Goal: Information Seeking & Learning: Learn about a topic

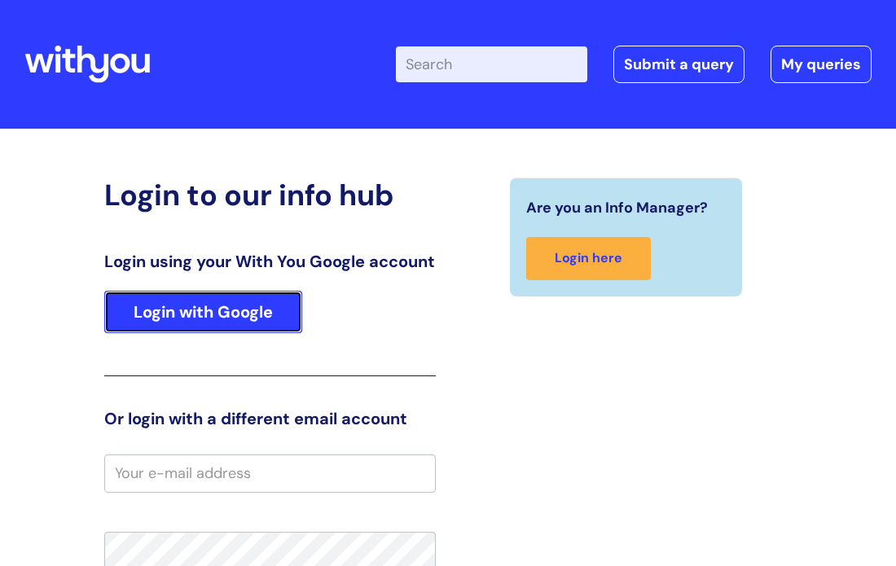
click at [273, 331] on link "Login with Google" at bounding box center [203, 312] width 198 height 42
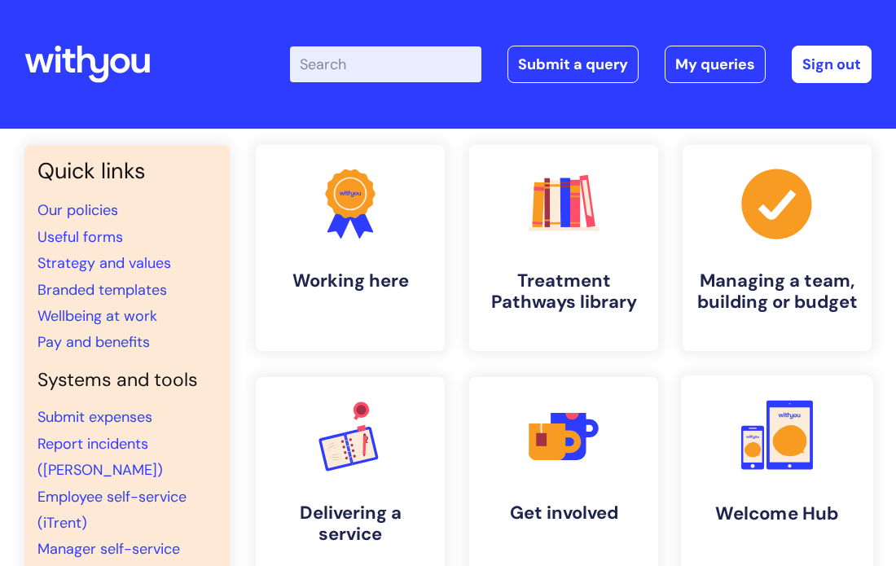
click at [748, 456] on icon at bounding box center [752, 449] width 16 height 15
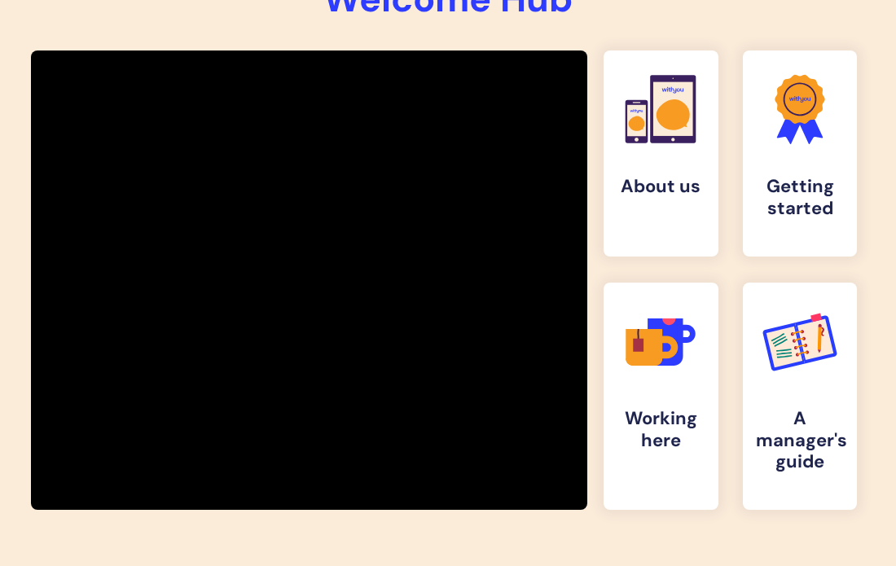
scroll to position [261, 0]
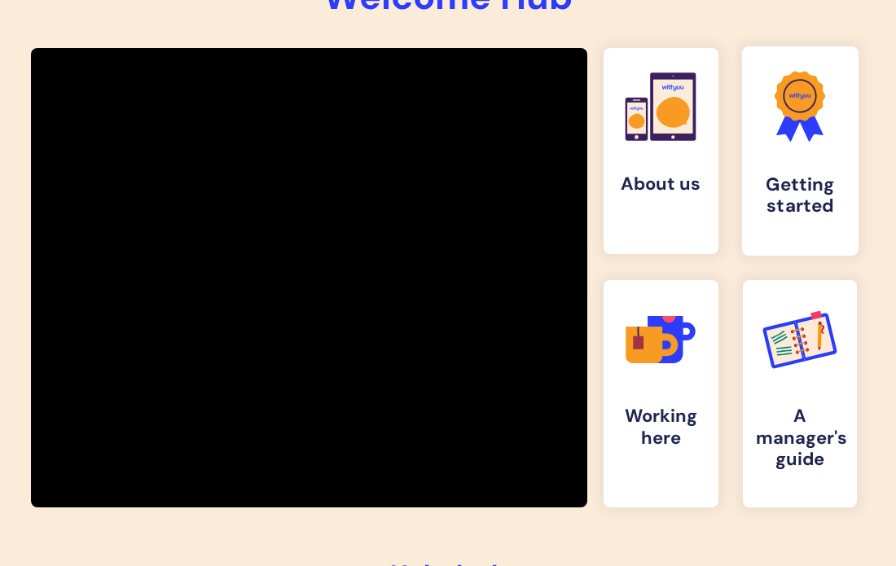
click at [779, 182] on h4 "Getting started" at bounding box center [800, 196] width 90 height 44
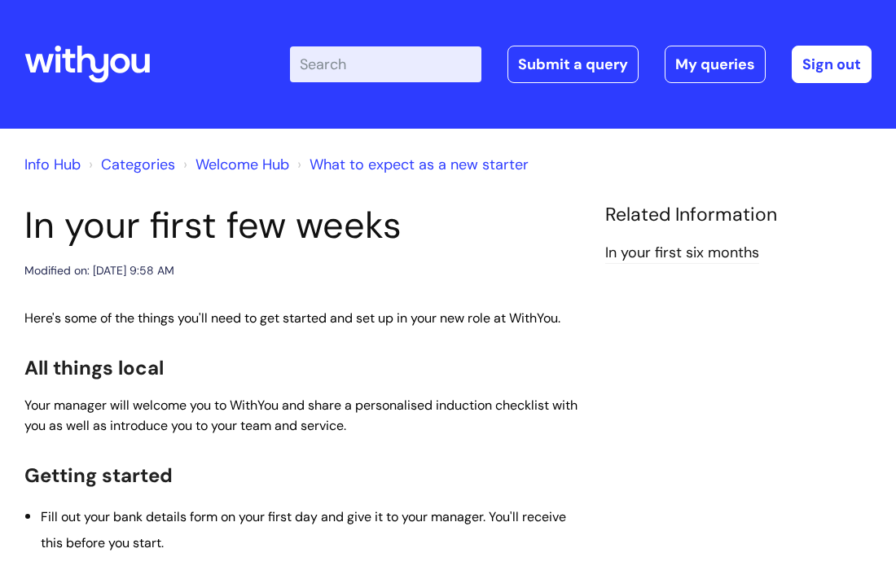
click at [861, 274] on div "Related Information In your first six months" at bounding box center [738, 241] width 291 height 75
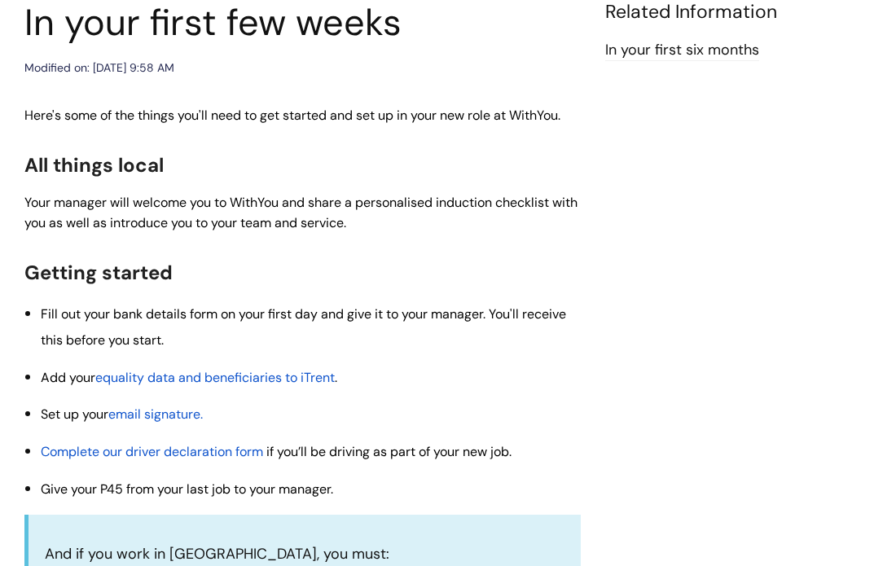
scroll to position [205, 0]
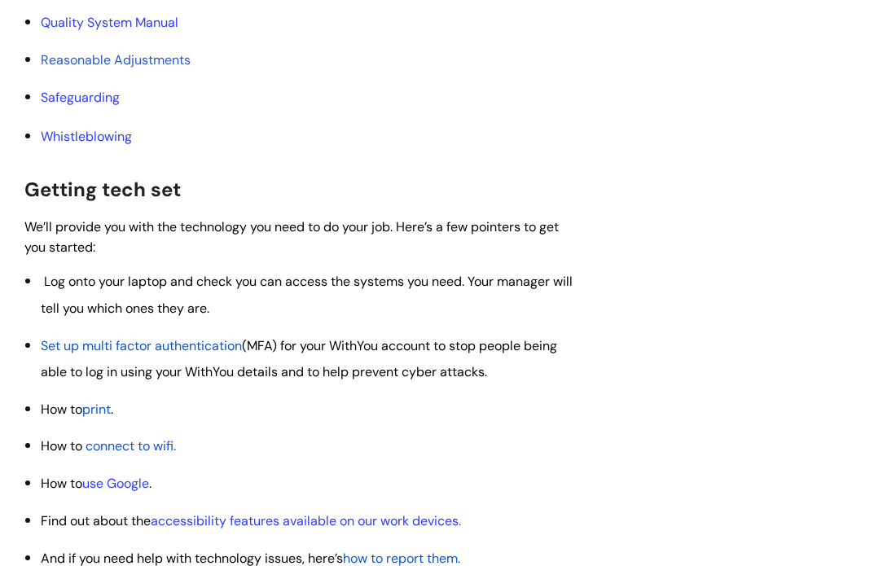
click at [861, 274] on div "In your first few weeks Modified on: [DATE] 9:58 AM Here's some of the things y…" at bounding box center [447, 86] width 871 height 2439
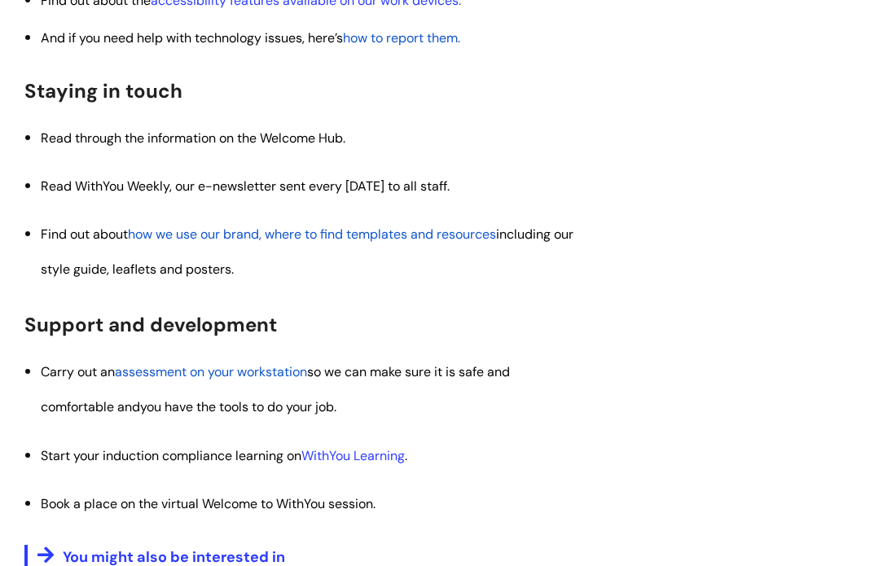
scroll to position [1860, 0]
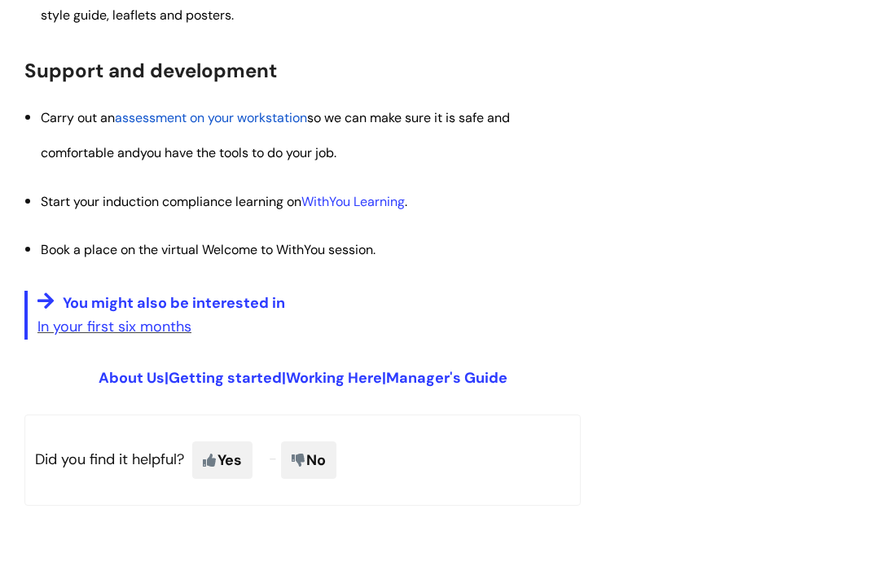
scroll to position [2112, 0]
click at [332, 205] on link "WithYou Learning" at bounding box center [352, 200] width 103 height 17
